Goal: Entertainment & Leisure: Consume media (video, audio)

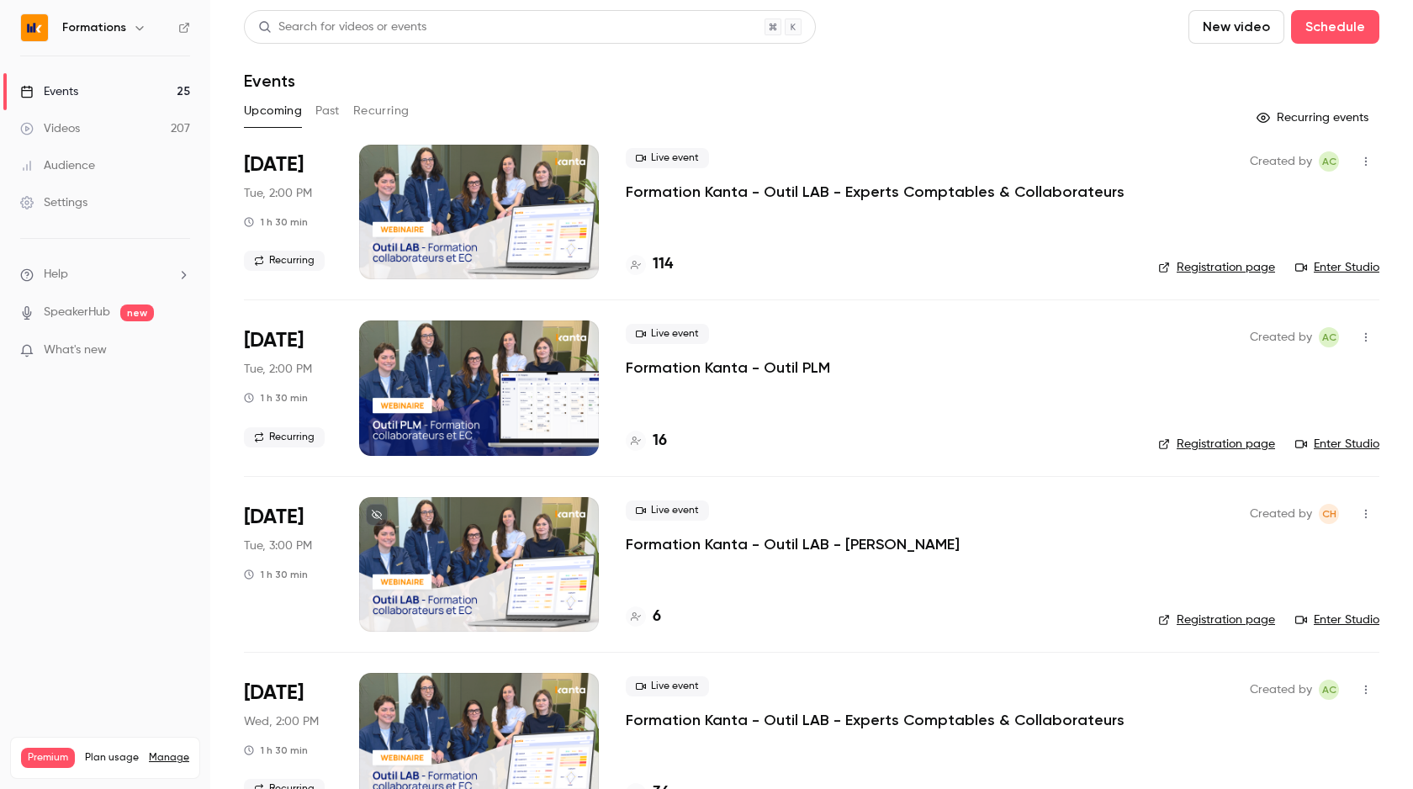
scroll to position [600, 0]
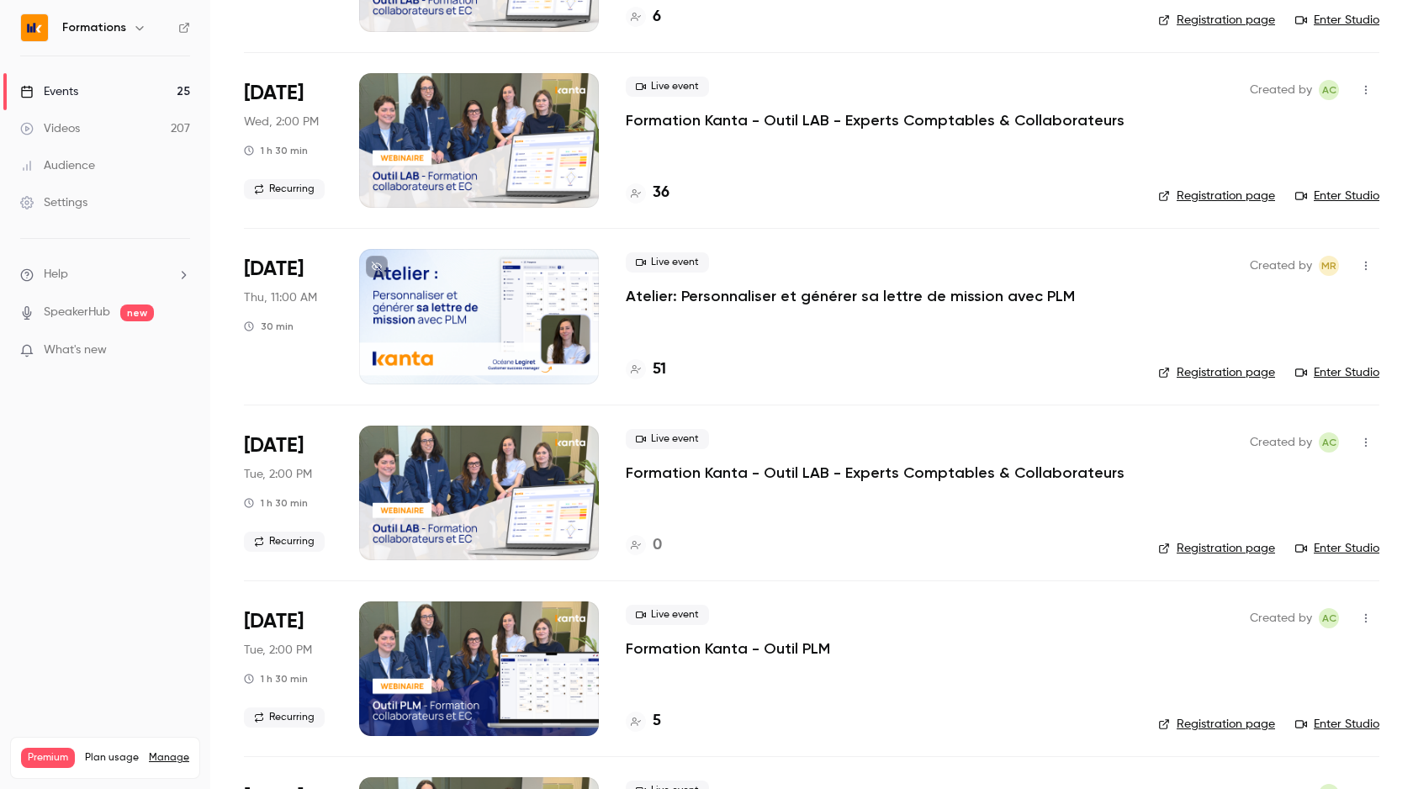
click at [127, 73] on link "Events 25" at bounding box center [105, 91] width 210 height 37
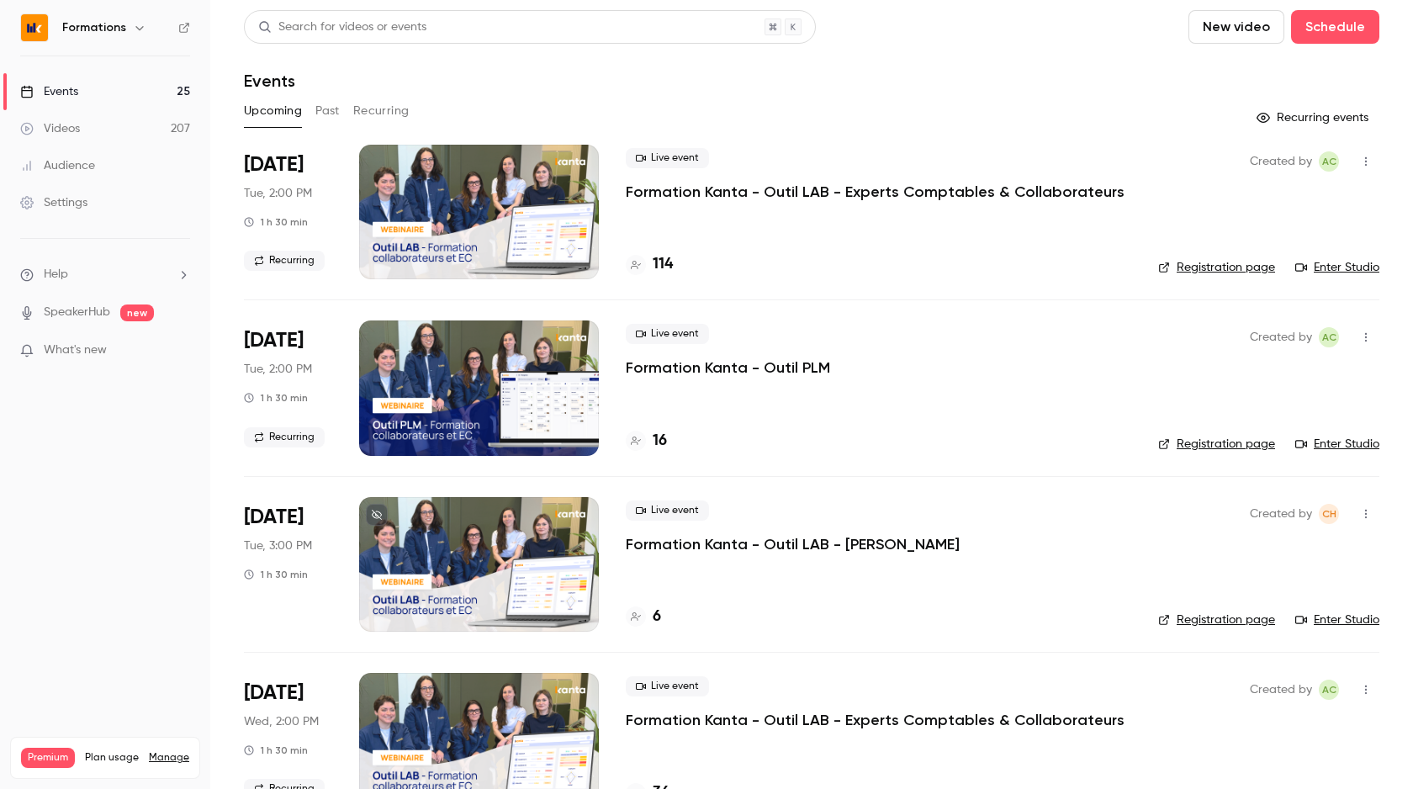
click at [323, 99] on button "Past" at bounding box center [327, 111] width 24 height 27
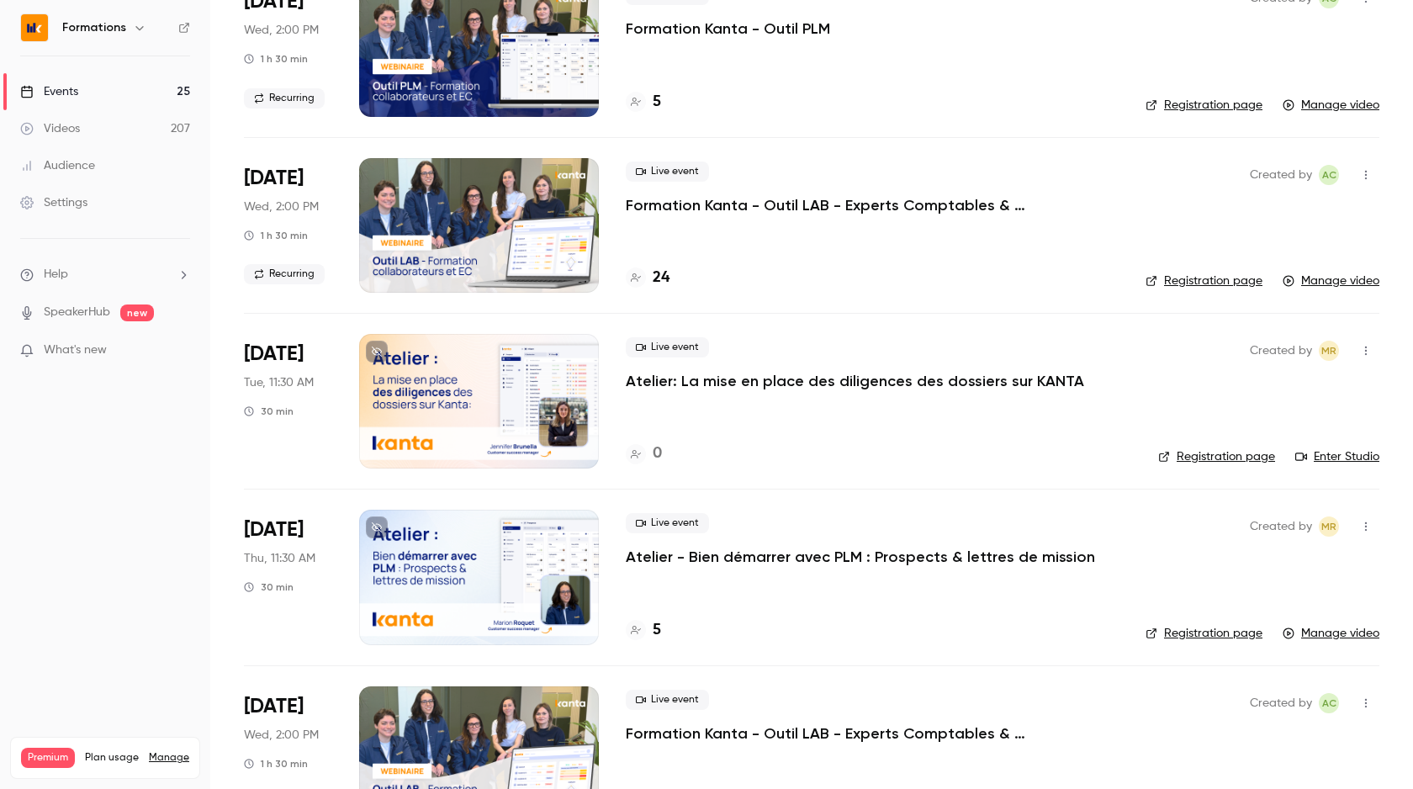
scroll to position [345, 0]
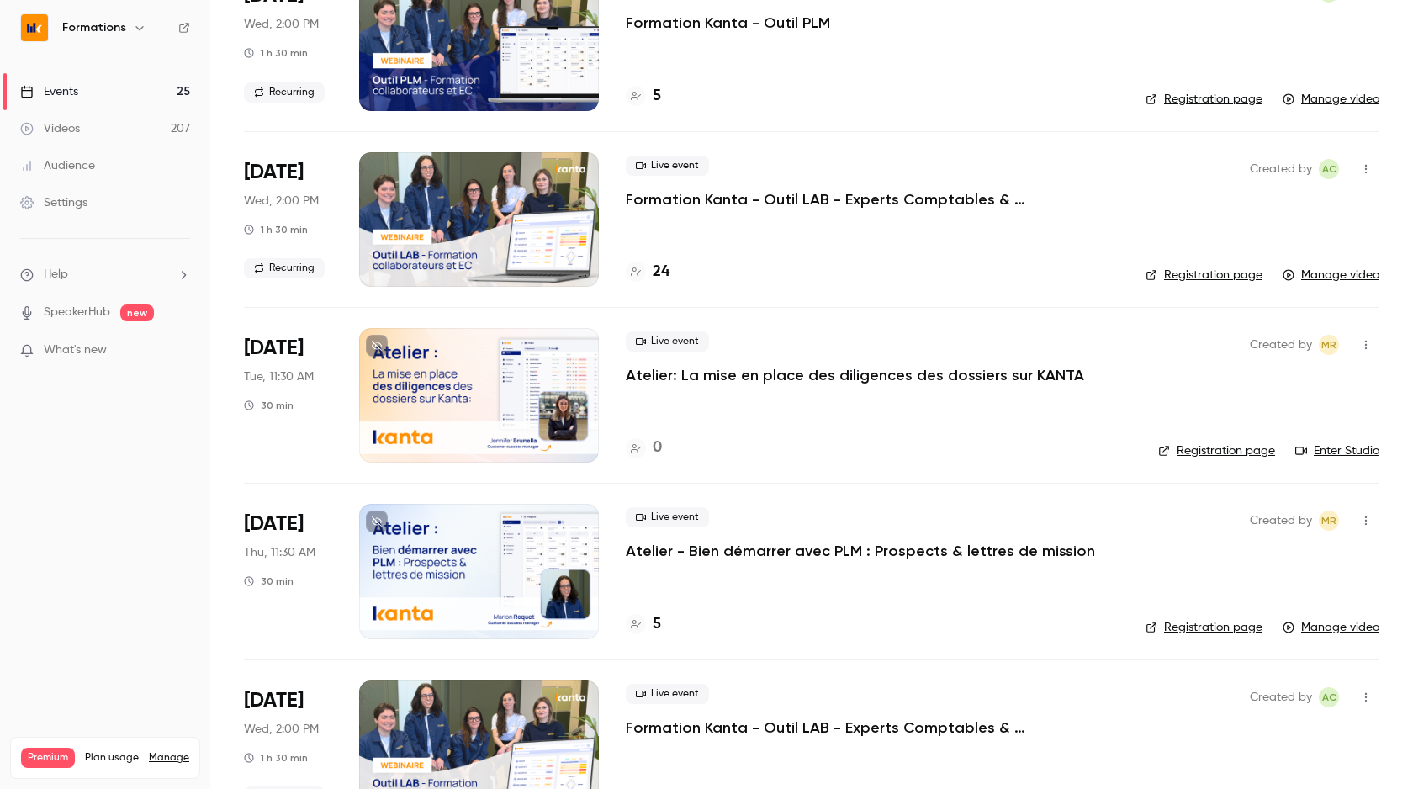
click at [531, 564] on div at bounding box center [479, 571] width 240 height 135
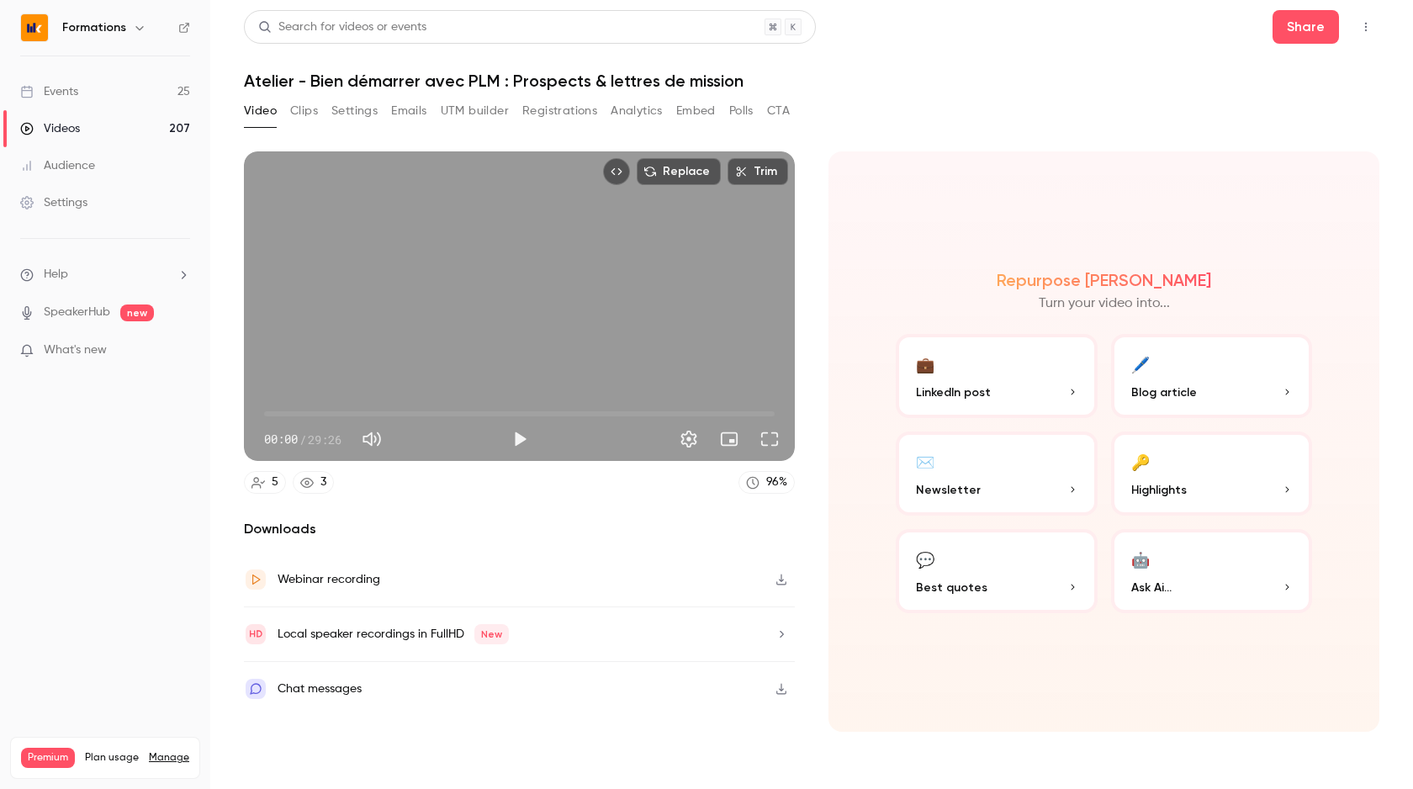
click at [517, 439] on button "Play" at bounding box center [520, 439] width 34 height 34
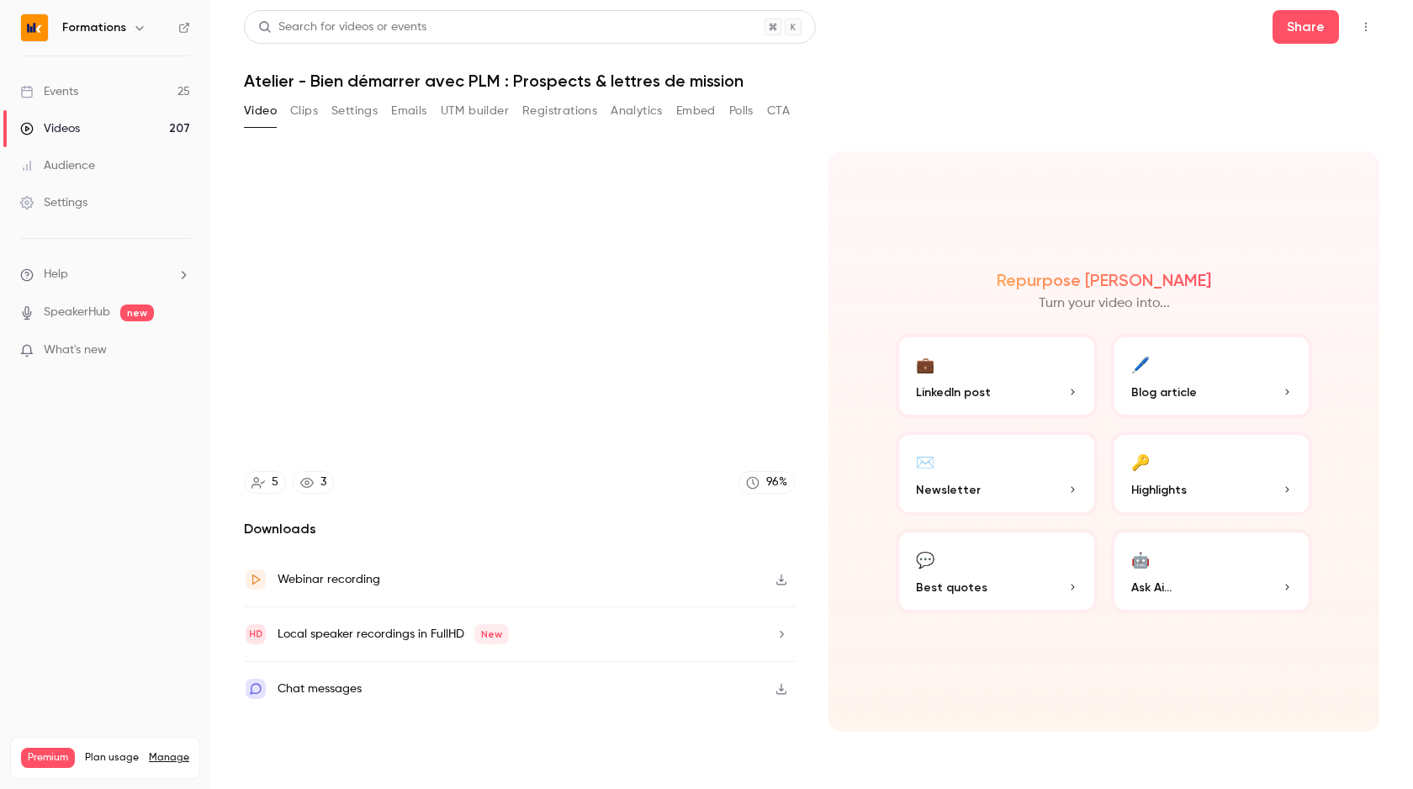
type input "*****"
